Goal: Task Accomplishment & Management: Manage account settings

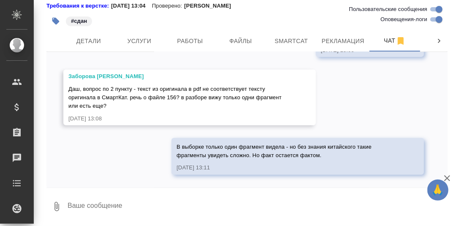
scroll to position [49226, 0]
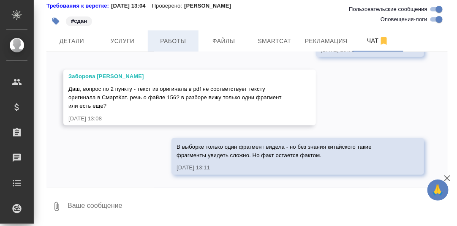
click at [172, 44] on span "Работы" at bounding box center [173, 41] width 41 height 11
click at [174, 38] on span "Работы" at bounding box center [173, 41] width 41 height 11
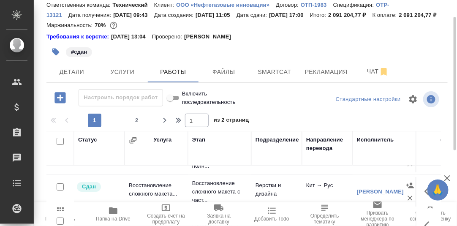
scroll to position [29, 0]
click at [127, 77] on span "Услуги" at bounding box center [122, 72] width 41 height 11
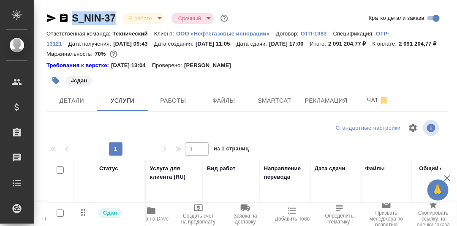
drag, startPoint x: 120, startPoint y: 19, endPoint x: 54, endPoint y: 25, distance: 65.7
click at [54, 25] on div "S_NIN-37 В работе inProgress Срочный urgent" at bounding box center [138, 18] width 183 height 14
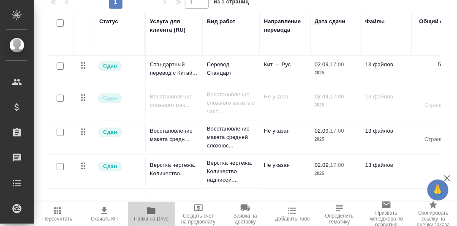
click at [149, 213] on icon "button" at bounding box center [151, 211] width 8 height 7
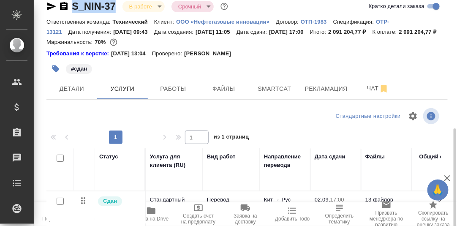
scroll to position [0, 0]
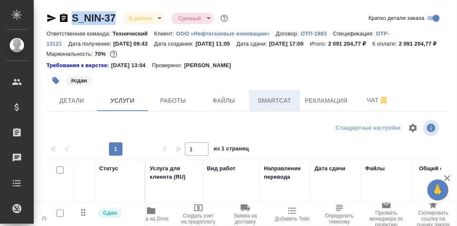
click at [273, 106] on span "Smartcat" at bounding box center [274, 101] width 41 height 11
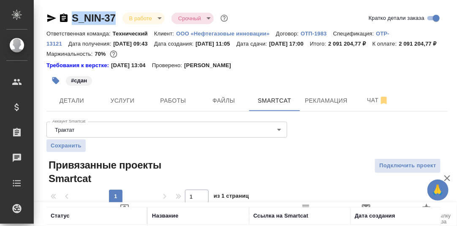
click at [217, 34] on p "ООО «Нефтегазовые инновации»" at bounding box center [226, 33] width 100 height 6
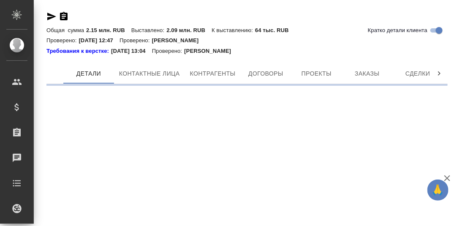
click at [440, 54] on div "Требования к верстке: [DATE] 13:04 Проверено: [PERSON_NAME]" at bounding box center [248, 51] width 402 height 8
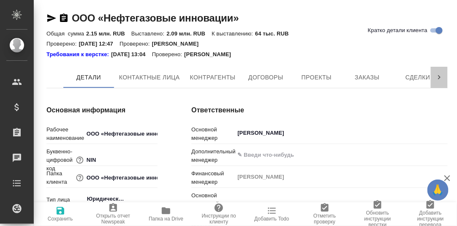
click at [440, 76] on icon at bounding box center [439, 77] width 8 height 8
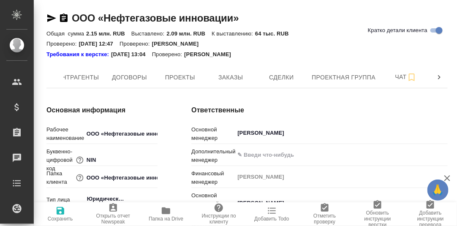
scroll to position [0, 137]
type input "[PERSON_NAME]"
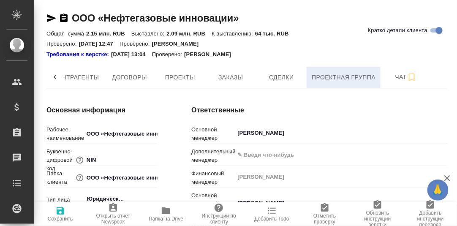
type textarea "x"
click at [345, 74] on span "Проектная группа" at bounding box center [344, 77] width 64 height 11
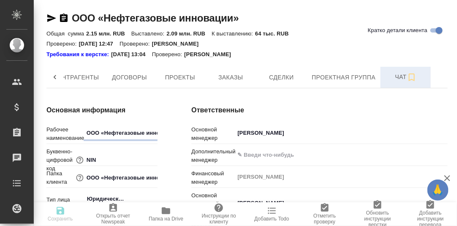
type textarea "x"
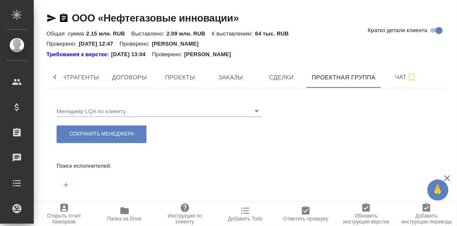
scroll to position [19, 0]
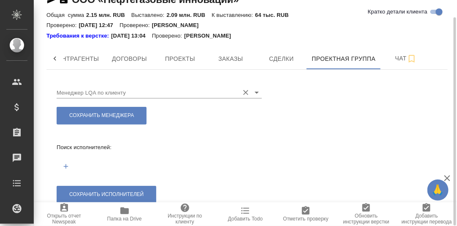
click at [125, 92] on input "Менеджер LQA по клиенту" at bounding box center [146, 92] width 178 height 11
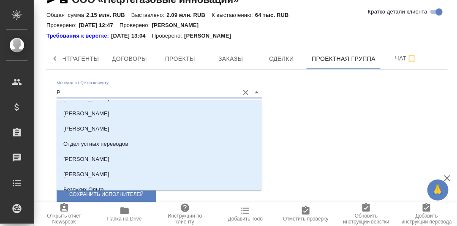
scroll to position [0, 0]
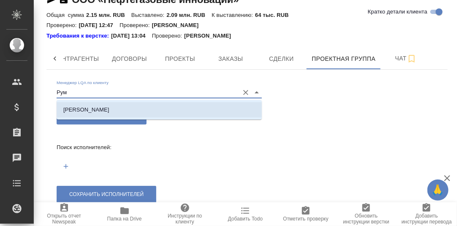
click at [115, 110] on li "[PERSON_NAME]" at bounding box center [159, 109] width 205 height 15
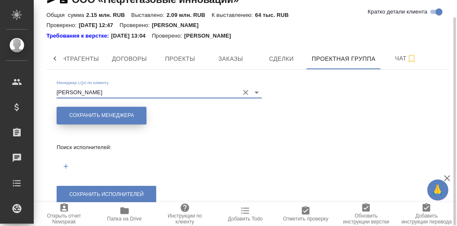
type input "[PERSON_NAME]"
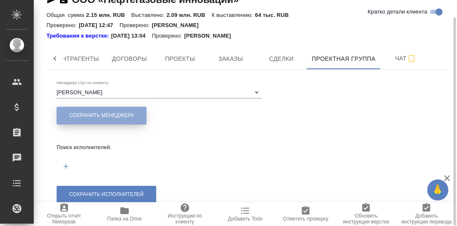
click at [123, 113] on span "Сохранить менеджера" at bounding box center [101, 115] width 65 height 7
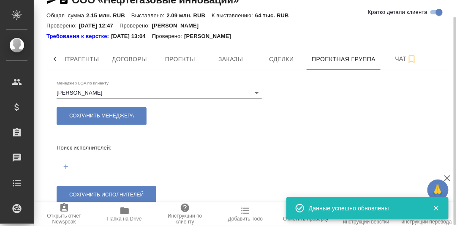
scroll to position [19, 0]
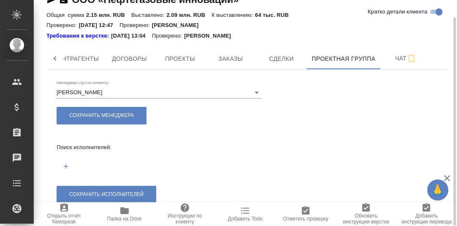
click at [66, 165] on icon "button" at bounding box center [66, 167] width 8 height 8
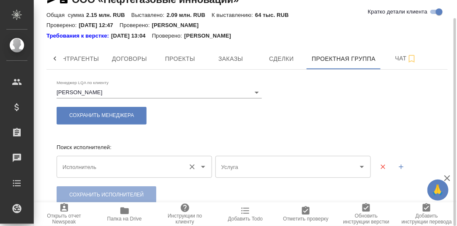
scroll to position [19, 0]
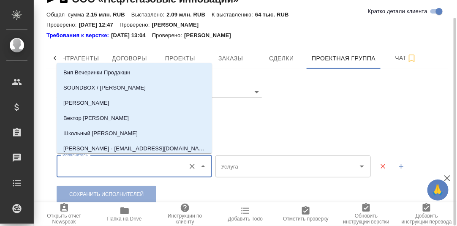
click at [98, 168] on input "Исполнитель" at bounding box center [120, 166] width 121 height 14
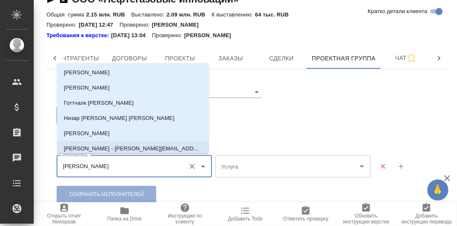
click at [104, 145] on p "[PERSON_NAME] - [PERSON_NAME][EMAIL_ADDRESS][DOMAIN_NAME]" at bounding box center [133, 149] width 139 height 8
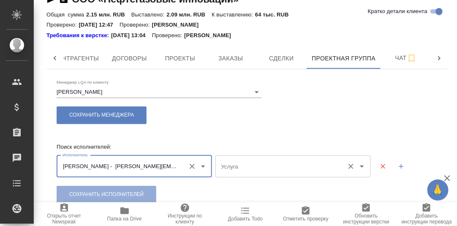
type input "[PERSON_NAME] - [PERSON_NAME][EMAIL_ADDRESS][DOMAIN_NAME]"
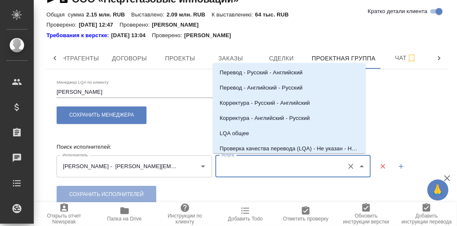
click at [263, 168] on input "Услуга" at bounding box center [279, 166] width 121 height 14
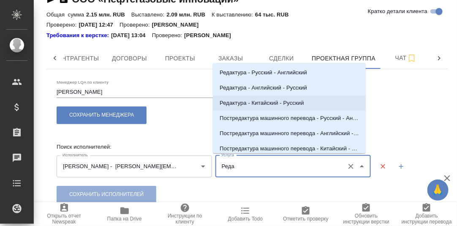
click at [266, 102] on p "Редактура - Китайский - Русский" at bounding box center [262, 103] width 85 height 8
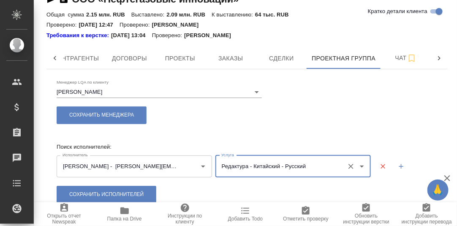
type input "Редактура - Китайский - Русский"
click at [398, 165] on icon "button" at bounding box center [402, 167] width 8 height 8
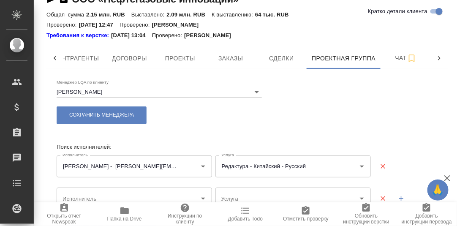
scroll to position [52, 0]
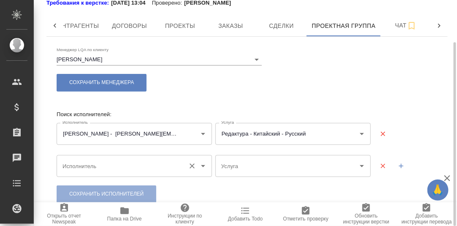
click at [95, 167] on input "Исполнитель" at bounding box center [120, 166] width 121 height 14
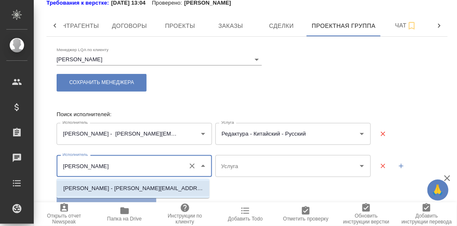
click at [123, 188] on p "[PERSON_NAME] - [PERSON_NAME][EMAIL_ADDRESS][DOMAIN_NAME]" at bounding box center [133, 188] width 140 height 8
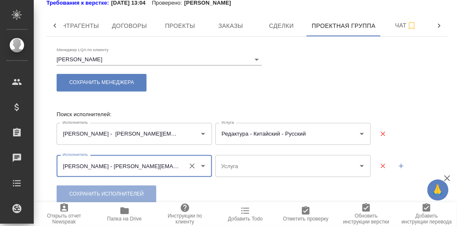
type input "[PERSON_NAME] - [PERSON_NAME][EMAIL_ADDRESS][DOMAIN_NAME]"
click at [246, 162] on input "Услуга" at bounding box center [279, 166] width 121 height 14
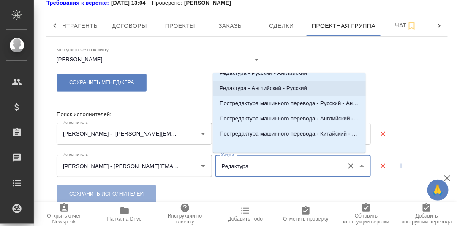
scroll to position [13, 0]
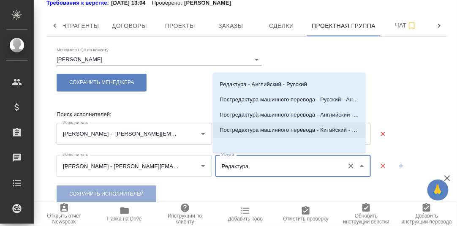
click at [301, 129] on p "Постредактура машинного перевода - Китайский - Русский" at bounding box center [290, 130] width 140 height 8
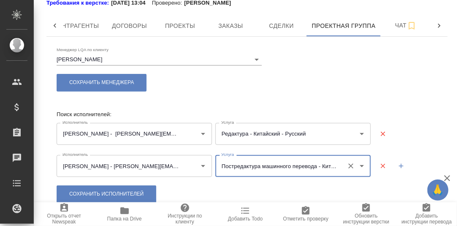
type input "Постредактура машинного перевода - Китайский - Русский"
click at [399, 166] on icon "button" at bounding box center [401, 166] width 5 height 5
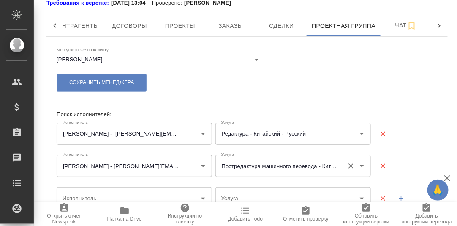
scroll to position [84, 0]
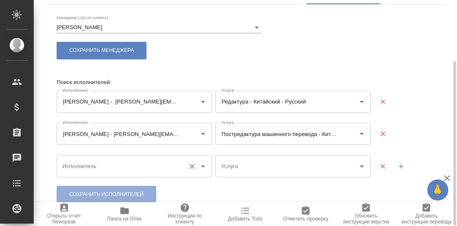
click at [107, 164] on input "Исполнитель" at bounding box center [120, 166] width 121 height 14
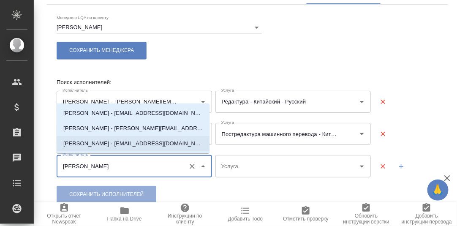
click at [123, 144] on p "[PERSON_NAME] - [EMAIL_ADDRESS][DOMAIN_NAME]" at bounding box center [133, 144] width 140 height 8
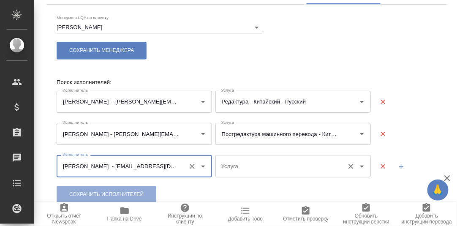
type input "[PERSON_NAME] - [EMAIL_ADDRESS][DOMAIN_NAME]"
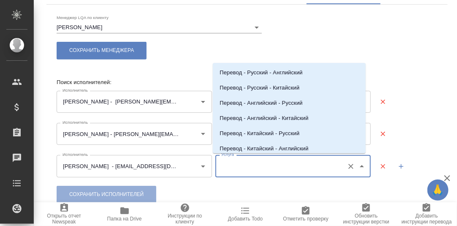
click at [243, 168] on input "Услуга" at bounding box center [279, 166] width 121 height 14
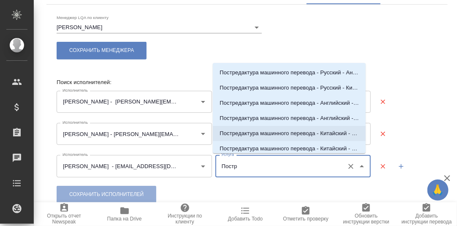
click at [289, 131] on p "Постредактура машинного перевода - Китайский - Русский" at bounding box center [290, 133] width 140 height 8
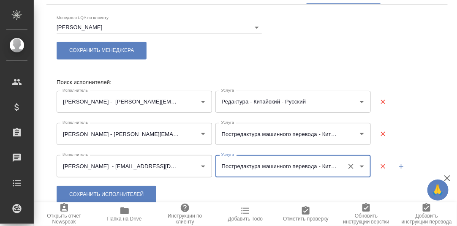
type input "Постредактура машинного перевода - Китайский - Русский"
click at [399, 167] on icon "button" at bounding box center [401, 166] width 5 height 5
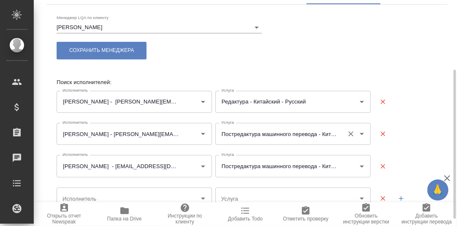
scroll to position [116, 0]
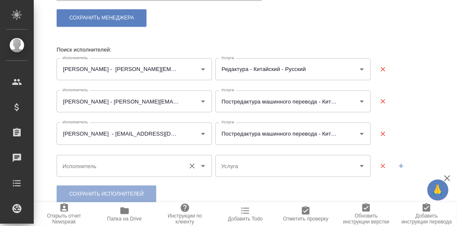
click at [115, 168] on input "Исполнитель" at bounding box center [120, 166] width 121 height 14
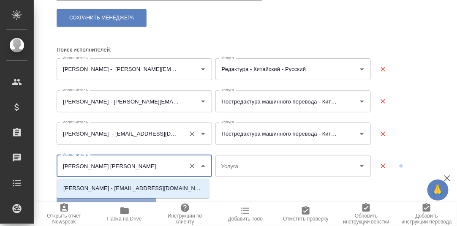
scroll to position [0, 0]
drag, startPoint x: 135, startPoint y: 188, endPoint x: 251, endPoint y: 149, distance: 122.6
click at [137, 187] on p "[PERSON_NAME] - [EMAIL_ADDRESS][DOMAIN_NAME]" at bounding box center [133, 188] width 140 height 8
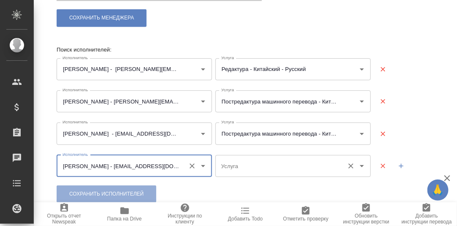
type input "[PERSON_NAME] - [EMAIL_ADDRESS][DOMAIN_NAME]"
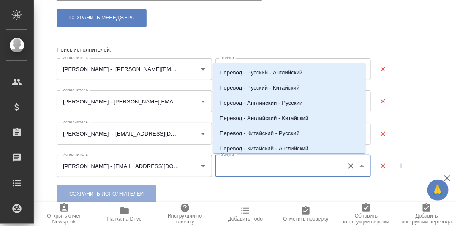
click at [249, 167] on input "Услуга" at bounding box center [279, 166] width 121 height 14
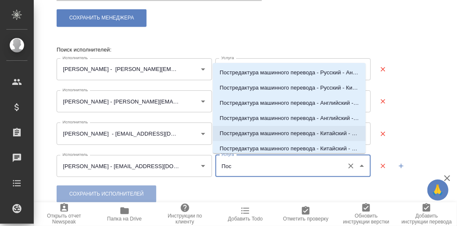
click at [256, 136] on p "Постредактура машинного перевода - Китайский - Русский" at bounding box center [290, 133] width 140 height 8
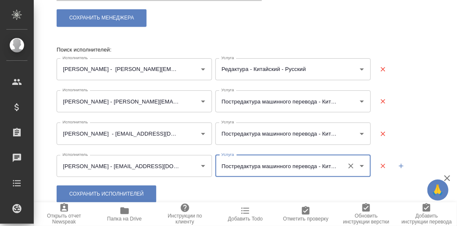
click at [327, 167] on input "Постредактура машинного перевода - Китайский - Русский" at bounding box center [279, 166] width 121 height 14
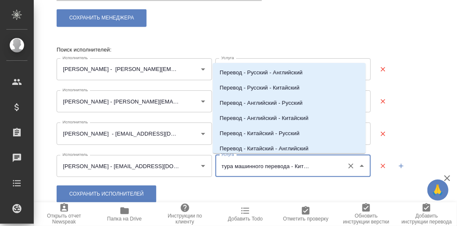
scroll to position [0, 38]
type input "Постредактура машинного перевода - Китайский - Русский"
click at [399, 164] on icon "button" at bounding box center [402, 166] width 8 height 8
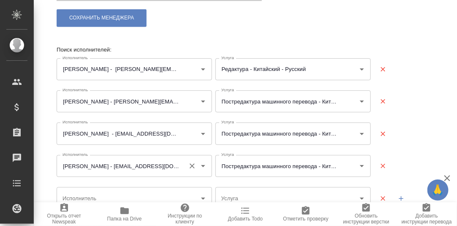
scroll to position [148, 0]
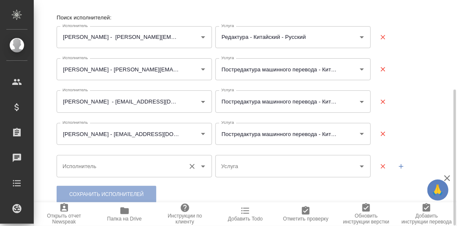
click at [78, 168] on input "Исполнитель" at bounding box center [120, 166] width 121 height 14
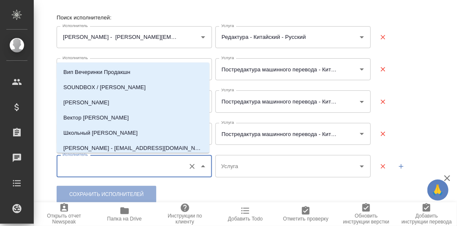
type input "[PERSON_NAME]"
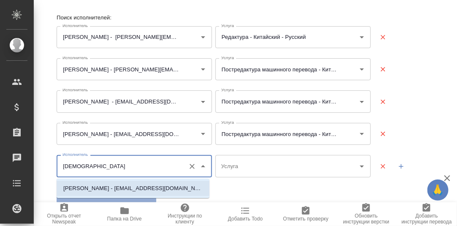
click at [102, 188] on p "[PERSON_NAME] - [EMAIL_ADDRESS][DOMAIN_NAME]" at bounding box center [133, 188] width 140 height 8
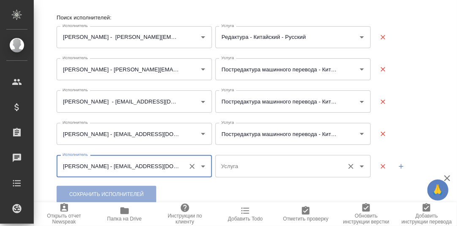
type input "[PERSON_NAME] - [EMAIL_ADDRESS][DOMAIN_NAME]"
click at [257, 169] on input "Услуга" at bounding box center [279, 166] width 121 height 14
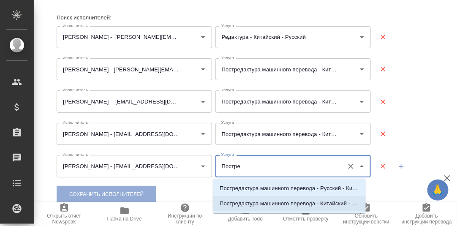
click at [284, 204] on p "Постредактура машинного перевода - Китайский - Русский" at bounding box center [290, 204] width 140 height 8
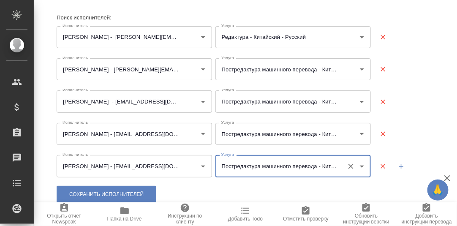
type input "Постредактура машинного перевода - Китайский - Русский"
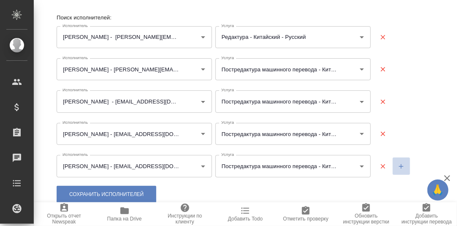
click at [398, 167] on icon "button" at bounding box center [402, 167] width 8 height 8
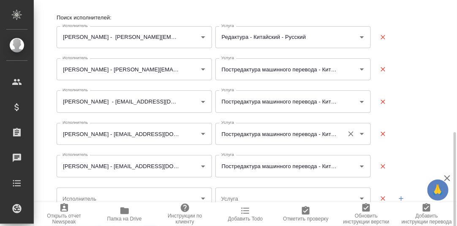
scroll to position [181, 0]
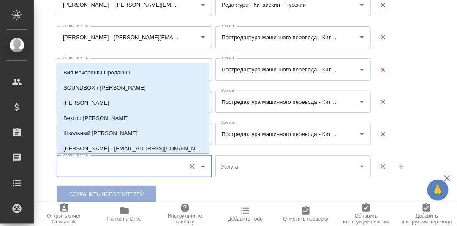
click at [118, 167] on input "Исполнитель" at bounding box center [120, 166] width 121 height 14
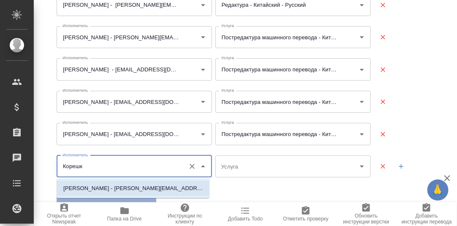
click at [100, 188] on p "[PERSON_NAME] - [PERSON_NAME][EMAIL_ADDRESS][DOMAIN_NAME]" at bounding box center [133, 188] width 140 height 8
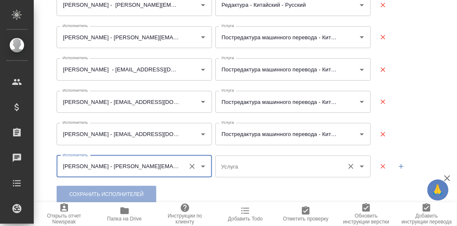
type input "[PERSON_NAME] - [PERSON_NAME][EMAIL_ADDRESS][DOMAIN_NAME]"
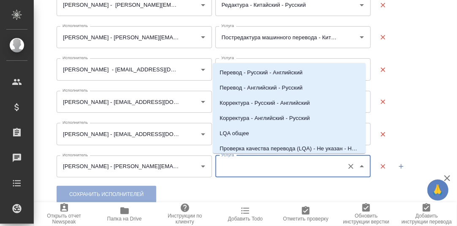
click at [270, 167] on input "Услуга" at bounding box center [279, 166] width 121 height 14
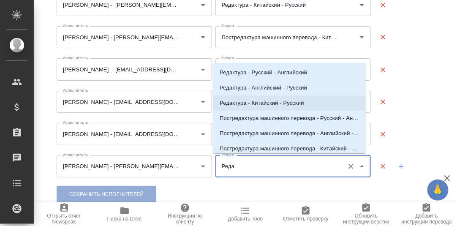
click at [291, 105] on p "Редактура - Китайский - Русский" at bounding box center [262, 103] width 85 height 8
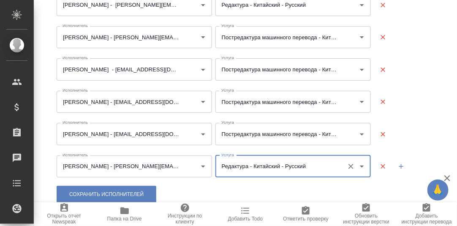
type input "Редактура - Китайский - Русский"
drag, startPoint x: 396, startPoint y: 166, endPoint x: 297, endPoint y: 166, distance: 99.3
click at [399, 166] on icon "button" at bounding box center [401, 166] width 5 height 5
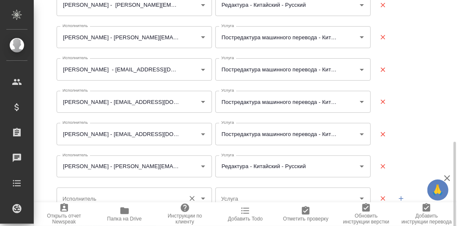
scroll to position [213, 0]
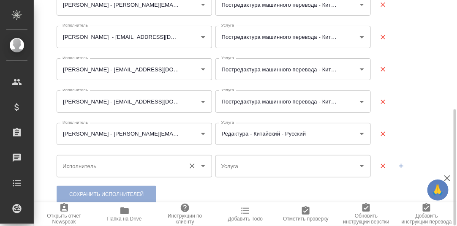
click at [104, 165] on input "Исполнитель" at bounding box center [120, 166] width 121 height 14
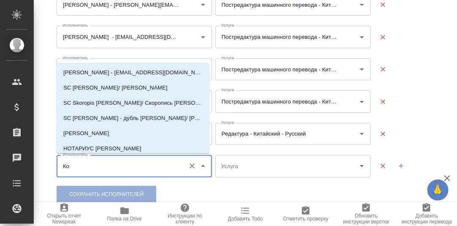
type input "[PERSON_NAME]"
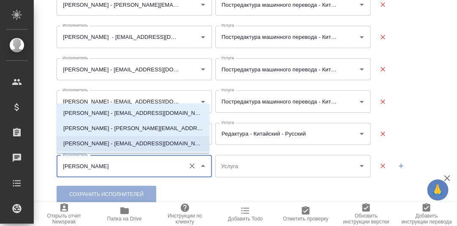
click at [144, 140] on p "[PERSON_NAME] - [EMAIL_ADDRESS][DOMAIN_NAME]" at bounding box center [133, 144] width 140 height 8
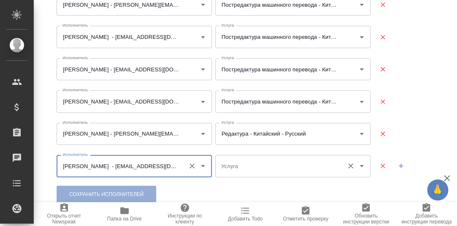
type input "[PERSON_NAME] - [EMAIL_ADDRESS][DOMAIN_NAME]"
click at [243, 166] on input "Услуга" at bounding box center [279, 166] width 121 height 14
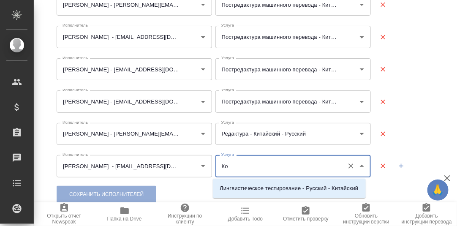
type input "[PERSON_NAME]"
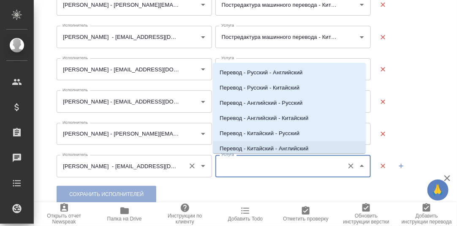
click at [190, 167] on icon "Очистить" at bounding box center [192, 166] width 5 height 5
click at [234, 162] on input "Услуга" at bounding box center [279, 166] width 121 height 14
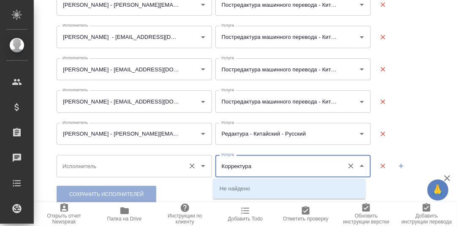
type input "Корректура"
click at [110, 162] on input "Исполнитель" at bounding box center [120, 166] width 121 height 14
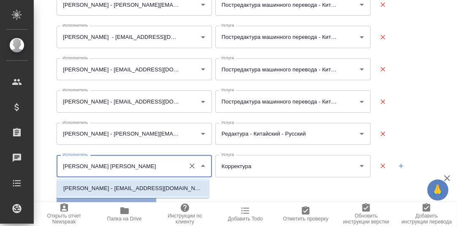
click at [105, 187] on p "[PERSON_NAME] - [EMAIL_ADDRESS][DOMAIN_NAME]" at bounding box center [133, 188] width 140 height 8
type input "[PERSON_NAME] - [EMAIL_ADDRESS][DOMAIN_NAME]"
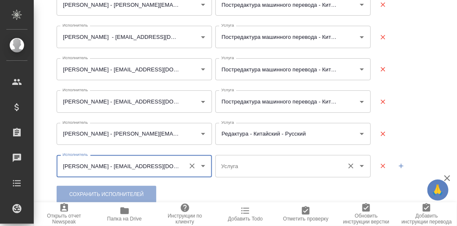
type input "[PERSON_NAME] - [EMAIL_ADDRESS][DOMAIN_NAME]"
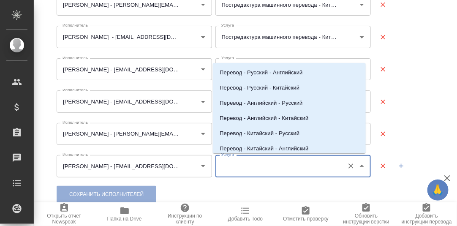
click at [232, 161] on input "Услуга" at bounding box center [279, 166] width 121 height 14
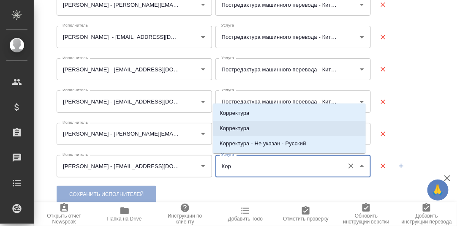
click at [241, 128] on p "Корректура" at bounding box center [235, 128] width 30 height 8
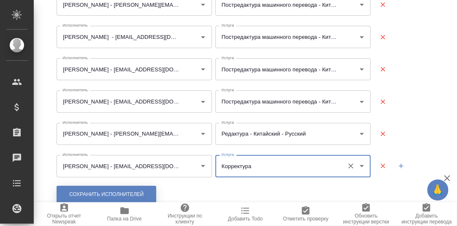
type input "Корректура"
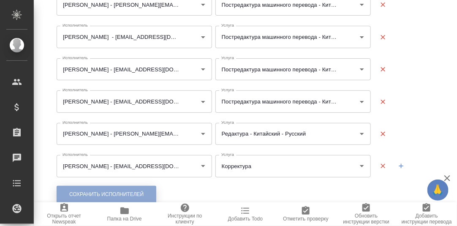
click at [109, 194] on span "Сохранить исполнителей" at bounding box center [106, 194] width 74 height 7
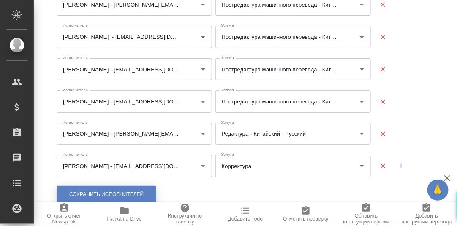
click at [113, 196] on span "Сохранить исполнителей" at bounding box center [106, 194] width 74 height 7
